Goal: Navigation & Orientation: Find specific page/section

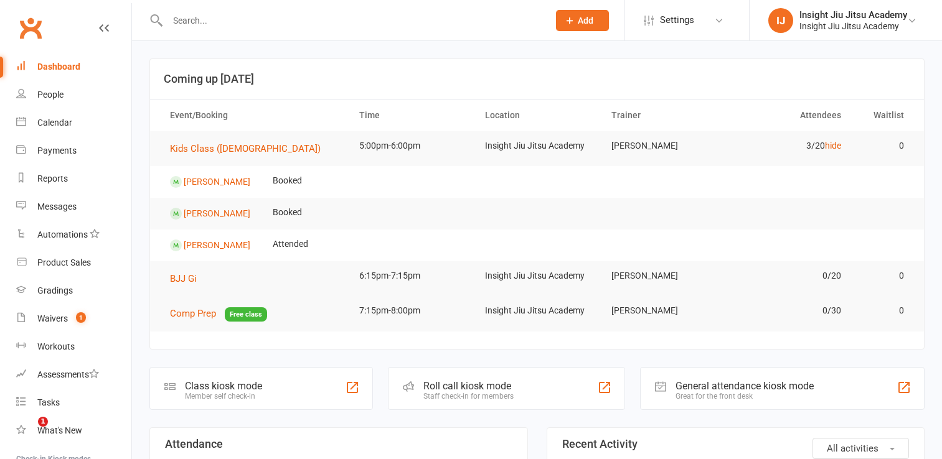
click at [271, 31] on div at bounding box center [344, 20] width 390 height 40
click at [238, 17] on input "text" at bounding box center [352, 20] width 376 height 17
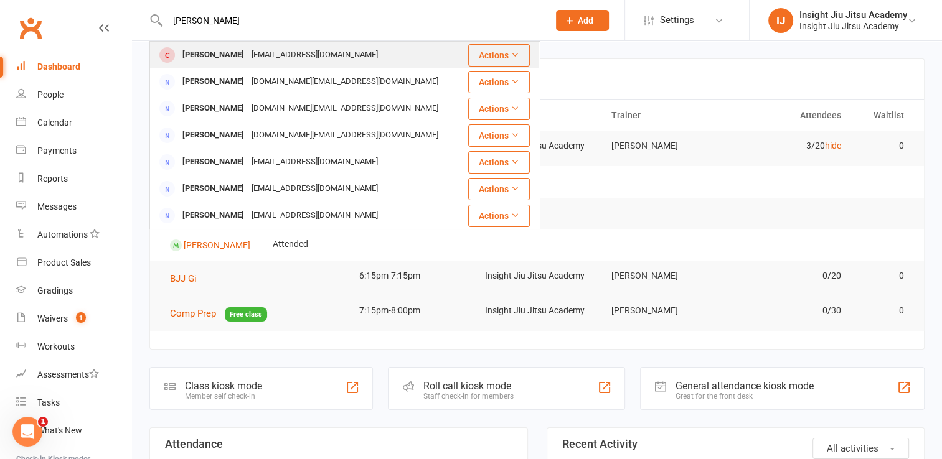
type input "millie walker"
click at [253, 53] on div "awalkerqld@gmail.com" at bounding box center [315, 55] width 134 height 18
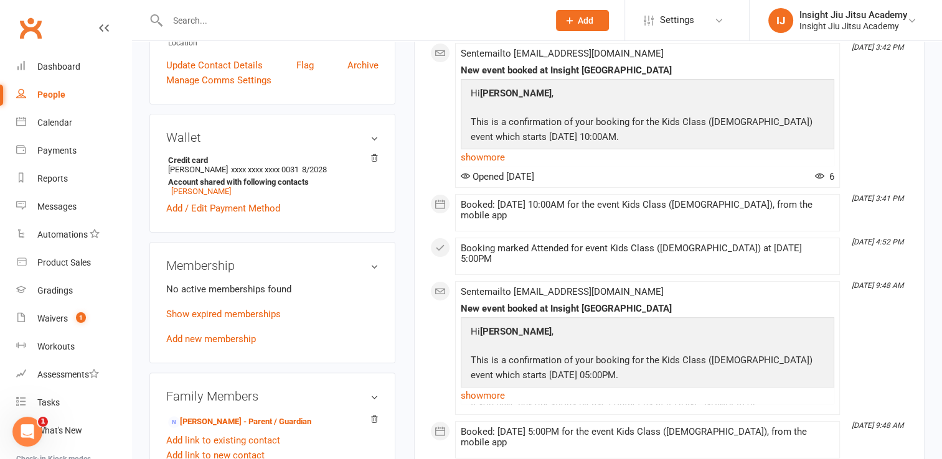
scroll to position [309, 0]
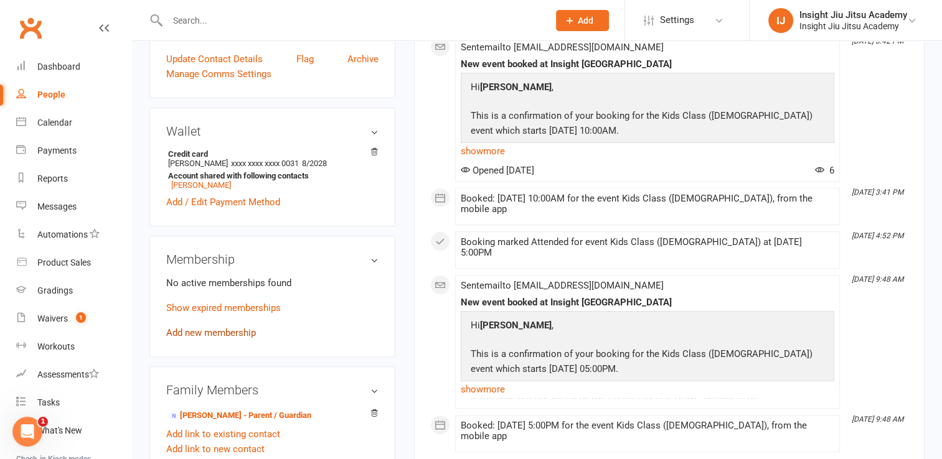
click at [195, 334] on link "Add new membership" at bounding box center [211, 332] width 90 height 11
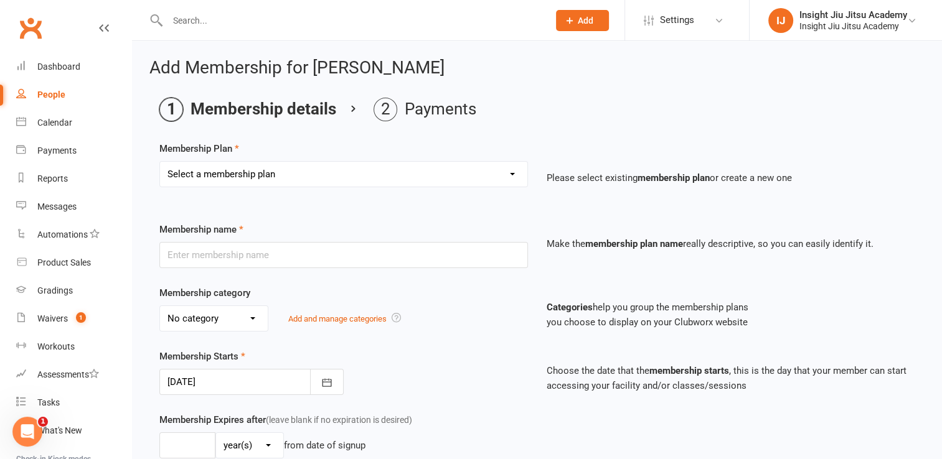
click at [274, 185] on select "Select a membership plan Create new Membership Plan 1 Month Free Trial Unlimite…" at bounding box center [343, 174] width 367 height 25
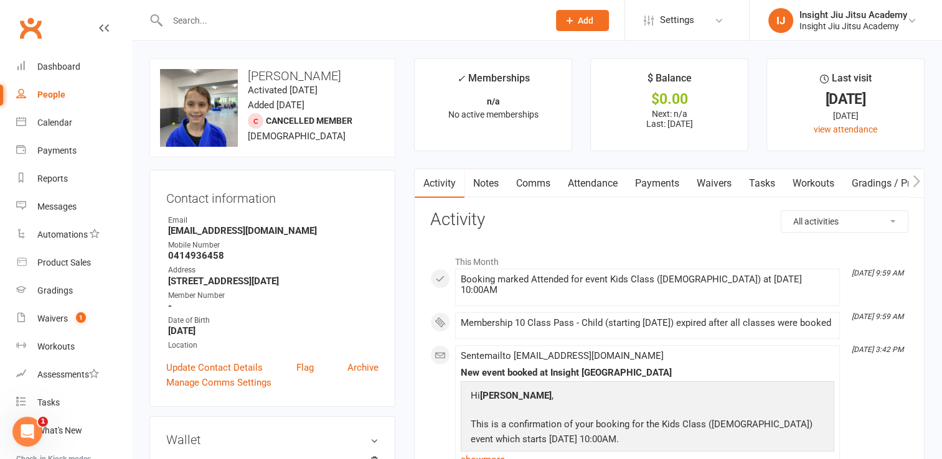
click at [222, 37] on div at bounding box center [344, 20] width 390 height 40
click at [217, 30] on div at bounding box center [344, 20] width 390 height 40
click at [202, 19] on input "text" at bounding box center [352, 20] width 376 height 17
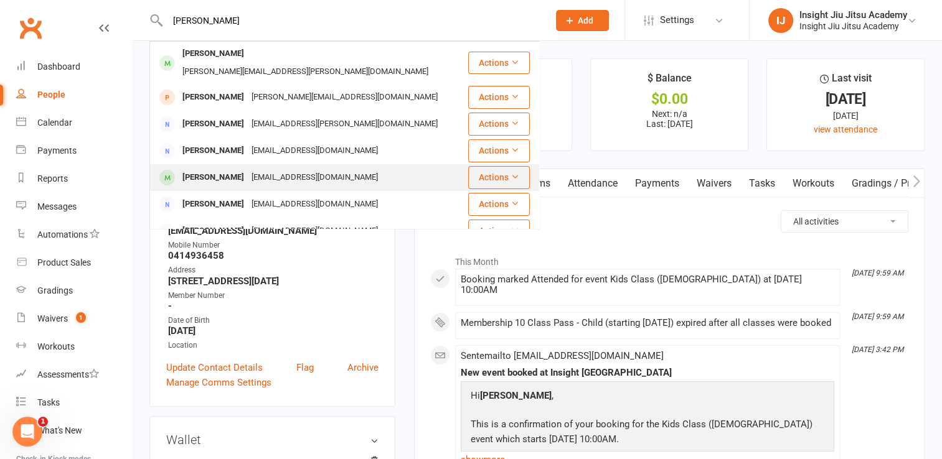
type input "elliot"
click at [249, 169] on div "Philipbrown1980@gmail.com" at bounding box center [315, 178] width 134 height 18
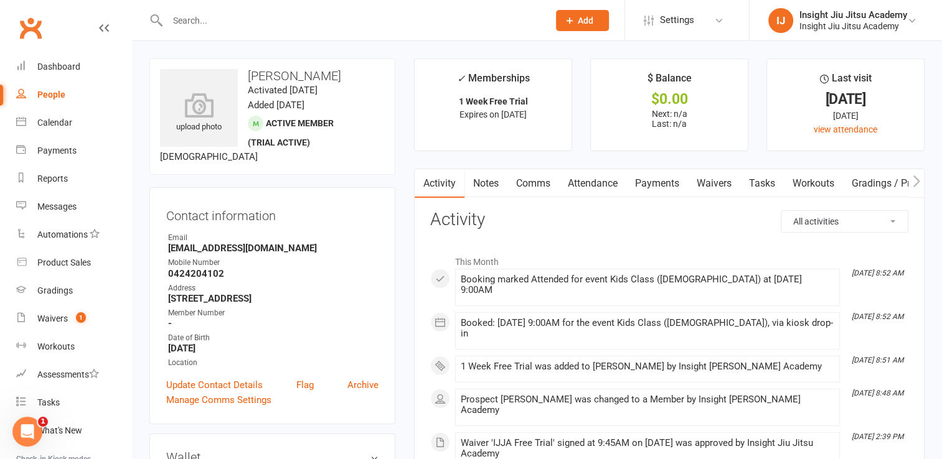
click at [240, 24] on input "text" at bounding box center [352, 20] width 376 height 17
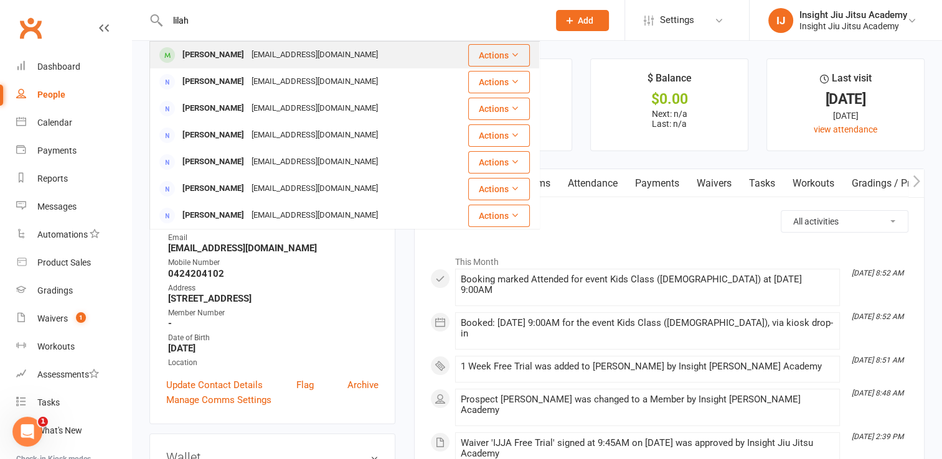
type input "lilah"
click at [280, 49] on div "brie_vickers@hotmail.com" at bounding box center [315, 55] width 134 height 18
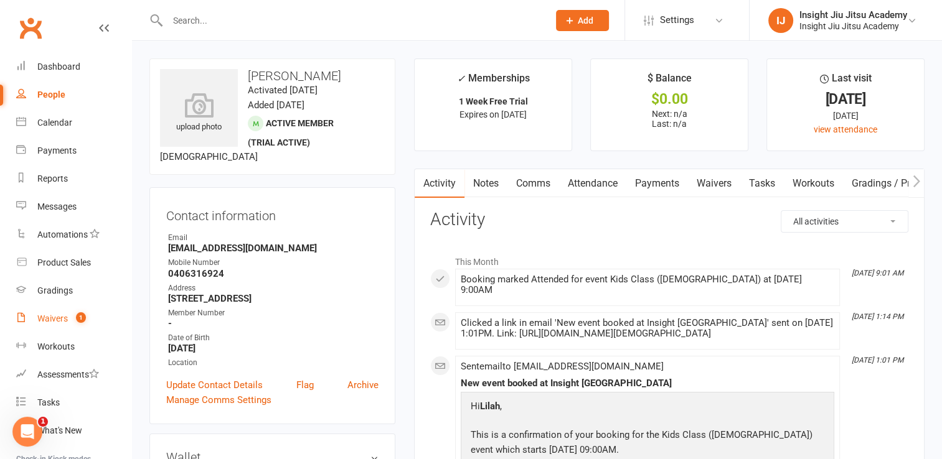
click at [60, 316] on div "Waivers" at bounding box center [52, 319] width 30 height 10
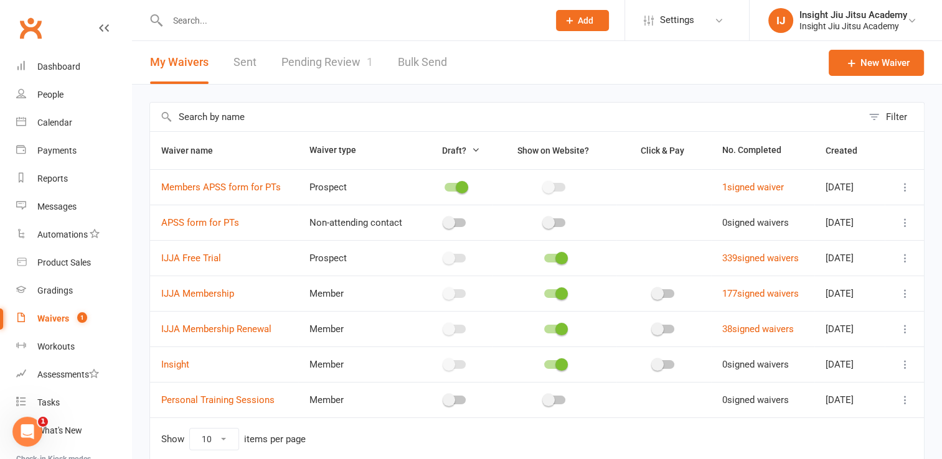
click at [314, 71] on link "Pending Review 1" at bounding box center [326, 62] width 91 height 43
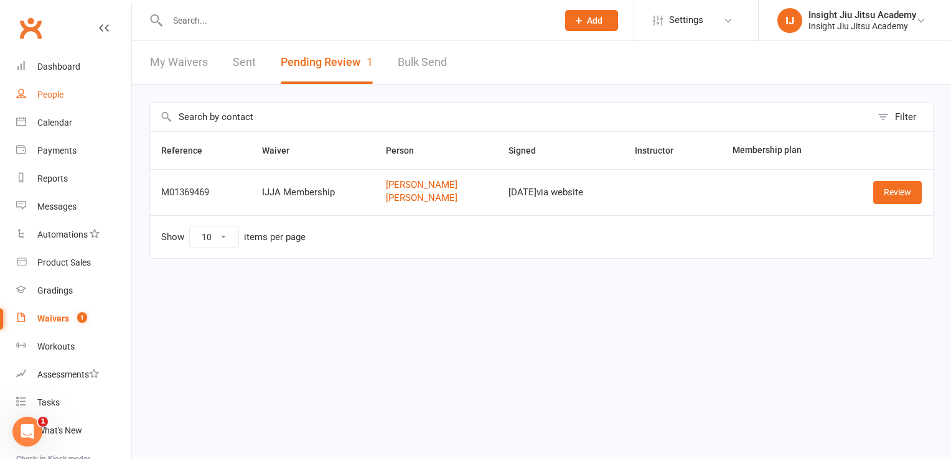
click at [58, 102] on link "People" at bounding box center [73, 95] width 115 height 28
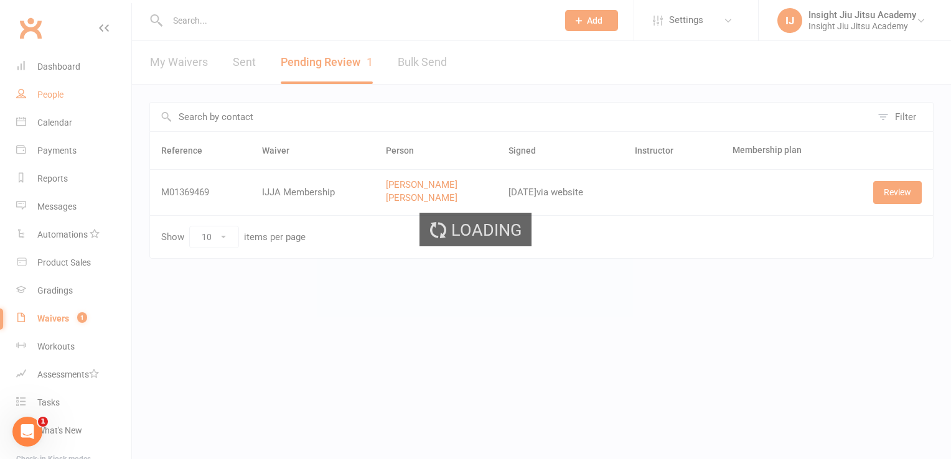
select select "100"
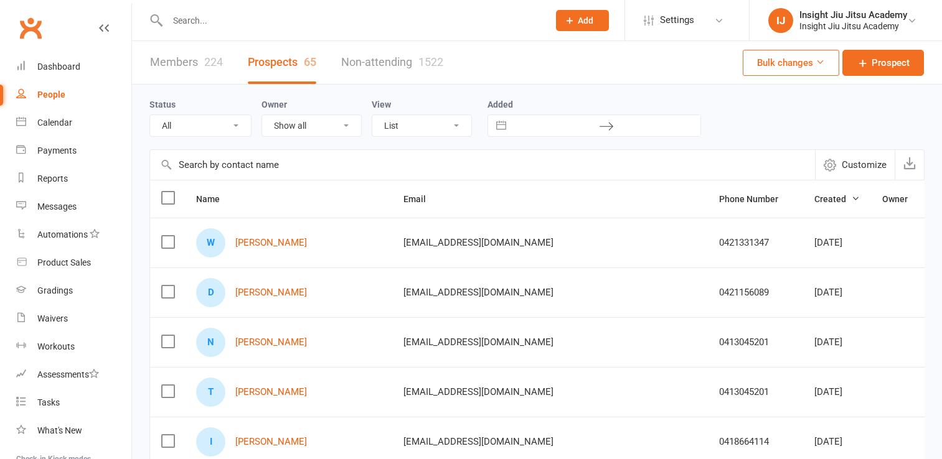
select select "100"
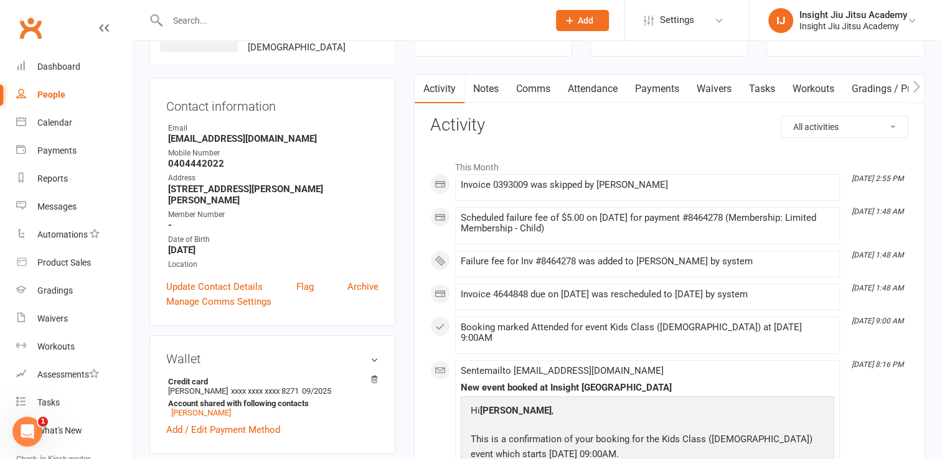
scroll to position [34, 0]
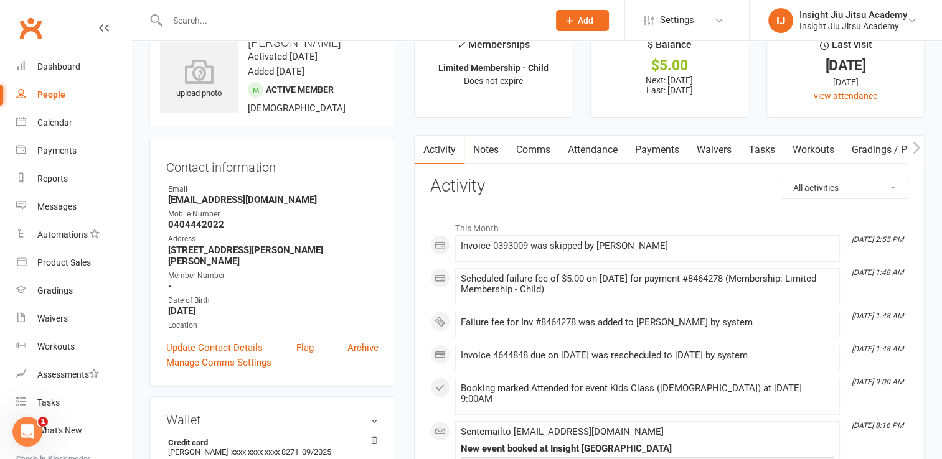
click at [650, 146] on link "Payments" at bounding box center [657, 150] width 62 height 29
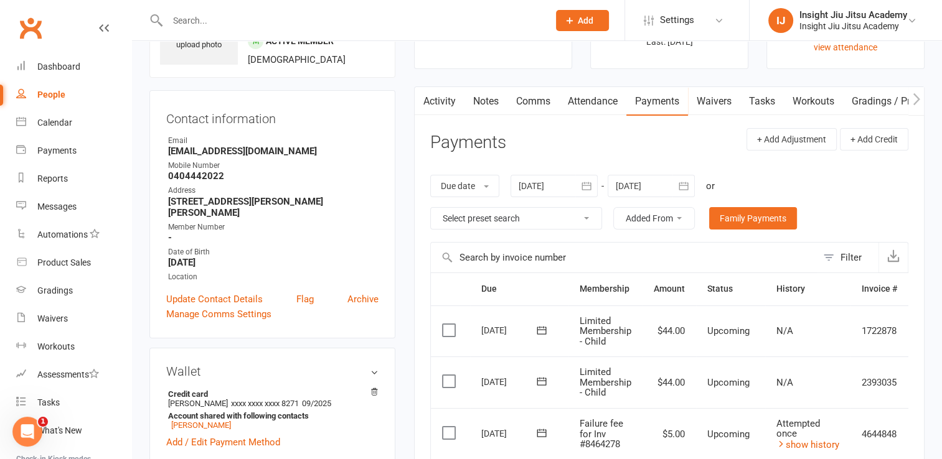
scroll to position [79, 0]
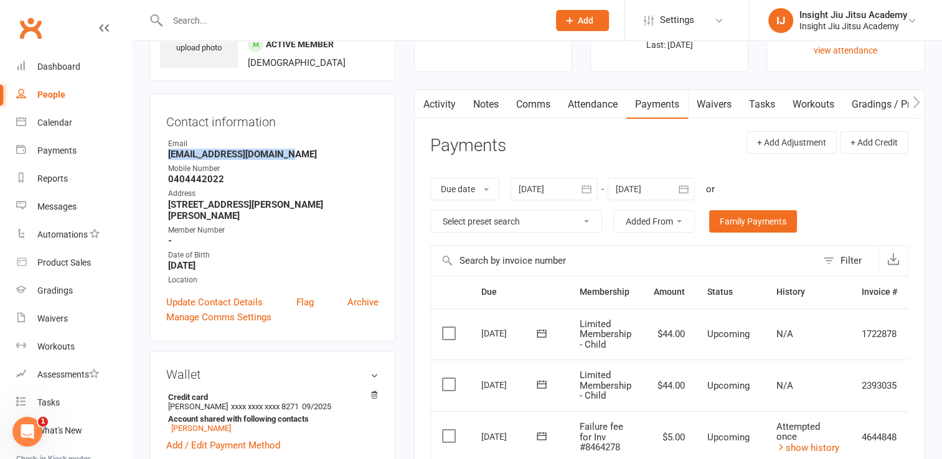
drag, startPoint x: 294, startPoint y: 157, endPoint x: 168, endPoint y: 159, distance: 125.7
click at [168, 159] on strong "[EMAIL_ADDRESS][DOMAIN_NAME]" at bounding box center [273, 154] width 210 height 11
copy strong "[EMAIL_ADDRESS][DOMAIN_NAME]"
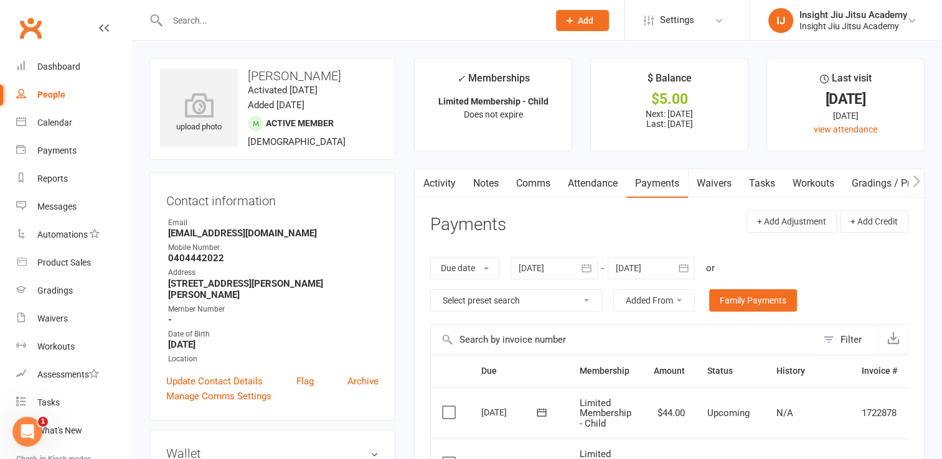
click at [354, 250] on div "Mobile Number" at bounding box center [273, 248] width 210 height 12
click at [220, 26] on input "text" at bounding box center [352, 20] width 376 height 17
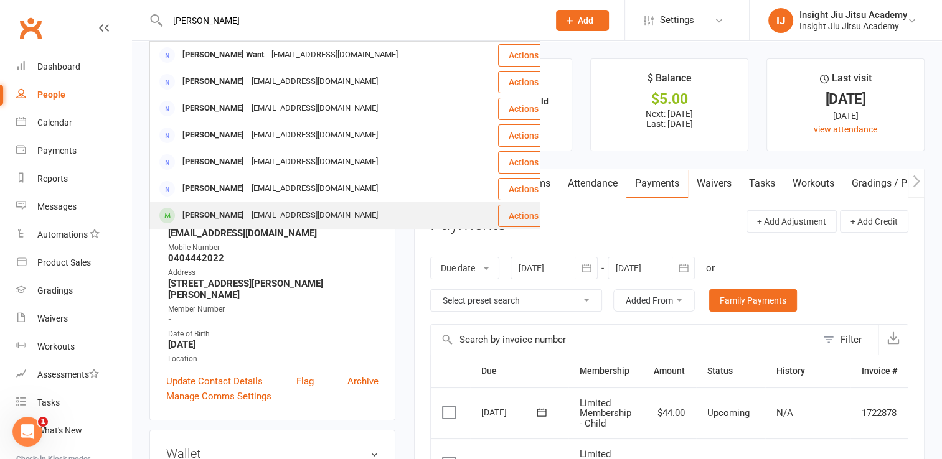
type input "[PERSON_NAME]"
click at [212, 220] on div "[PERSON_NAME]" at bounding box center [213, 216] width 69 height 18
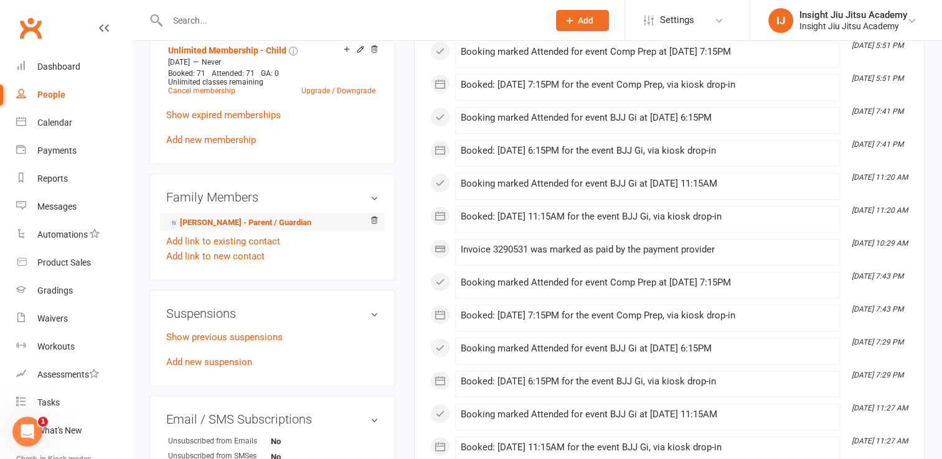
scroll to position [548, 0]
